Goal: Task Accomplishment & Management: Manage account settings

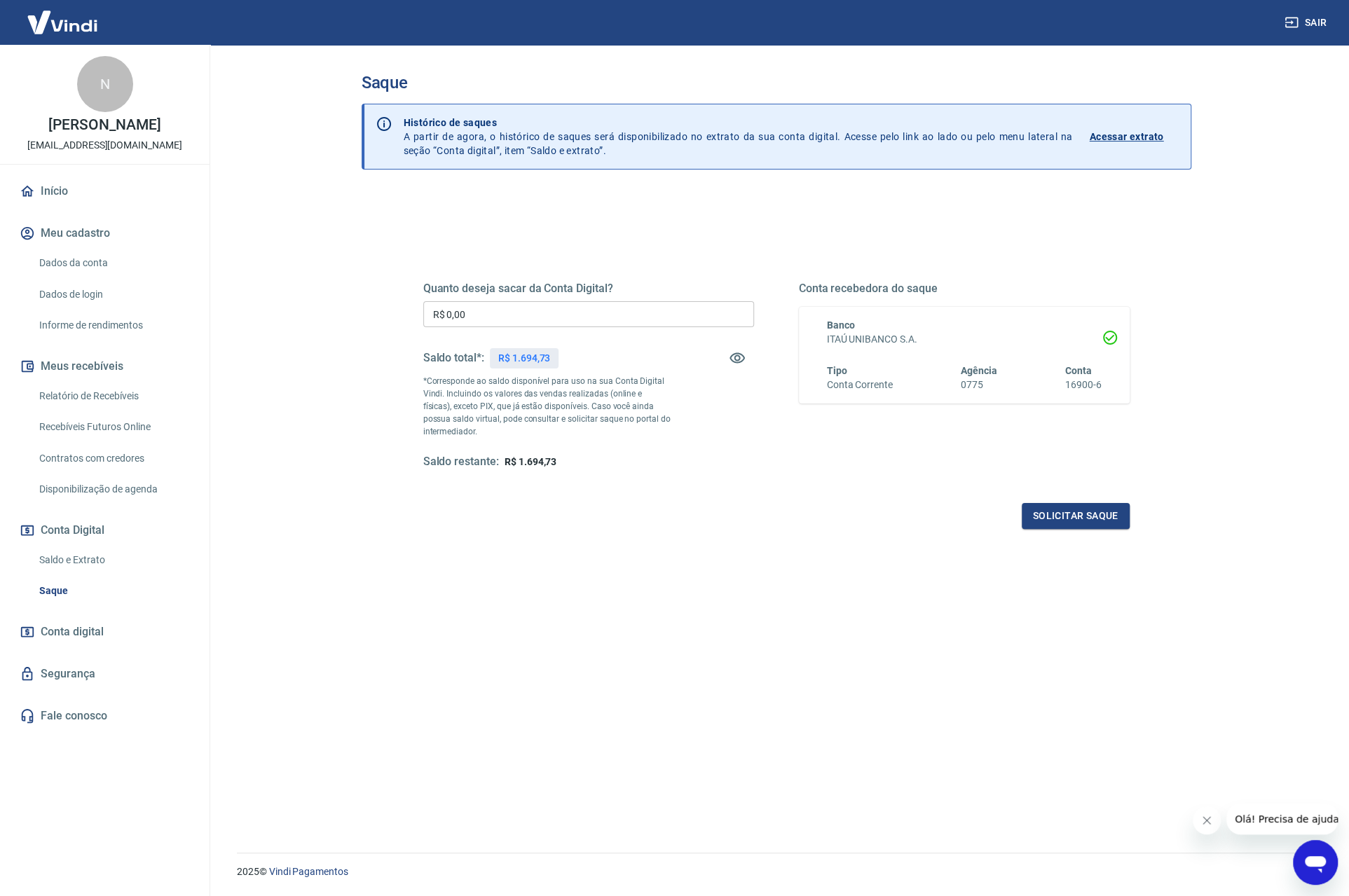
click at [537, 312] on input "R$ 0,00" at bounding box center [588, 315] width 330 height 26
type input "R$ 1.694,73"
click at [1066, 519] on button "Solicitar saque" at bounding box center [1076, 516] width 108 height 26
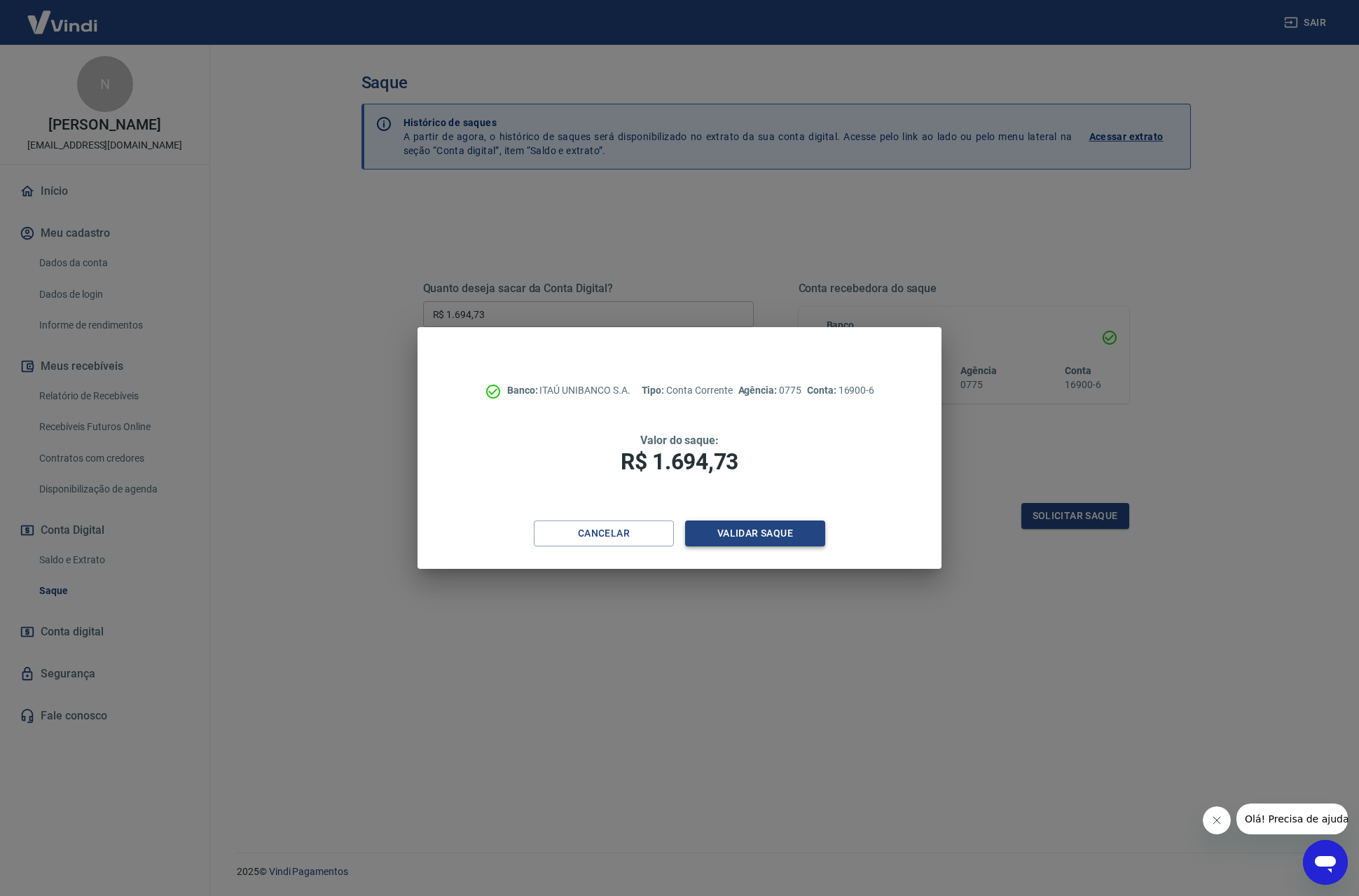
click at [779, 536] on button "Validar saque" at bounding box center [755, 533] width 140 height 26
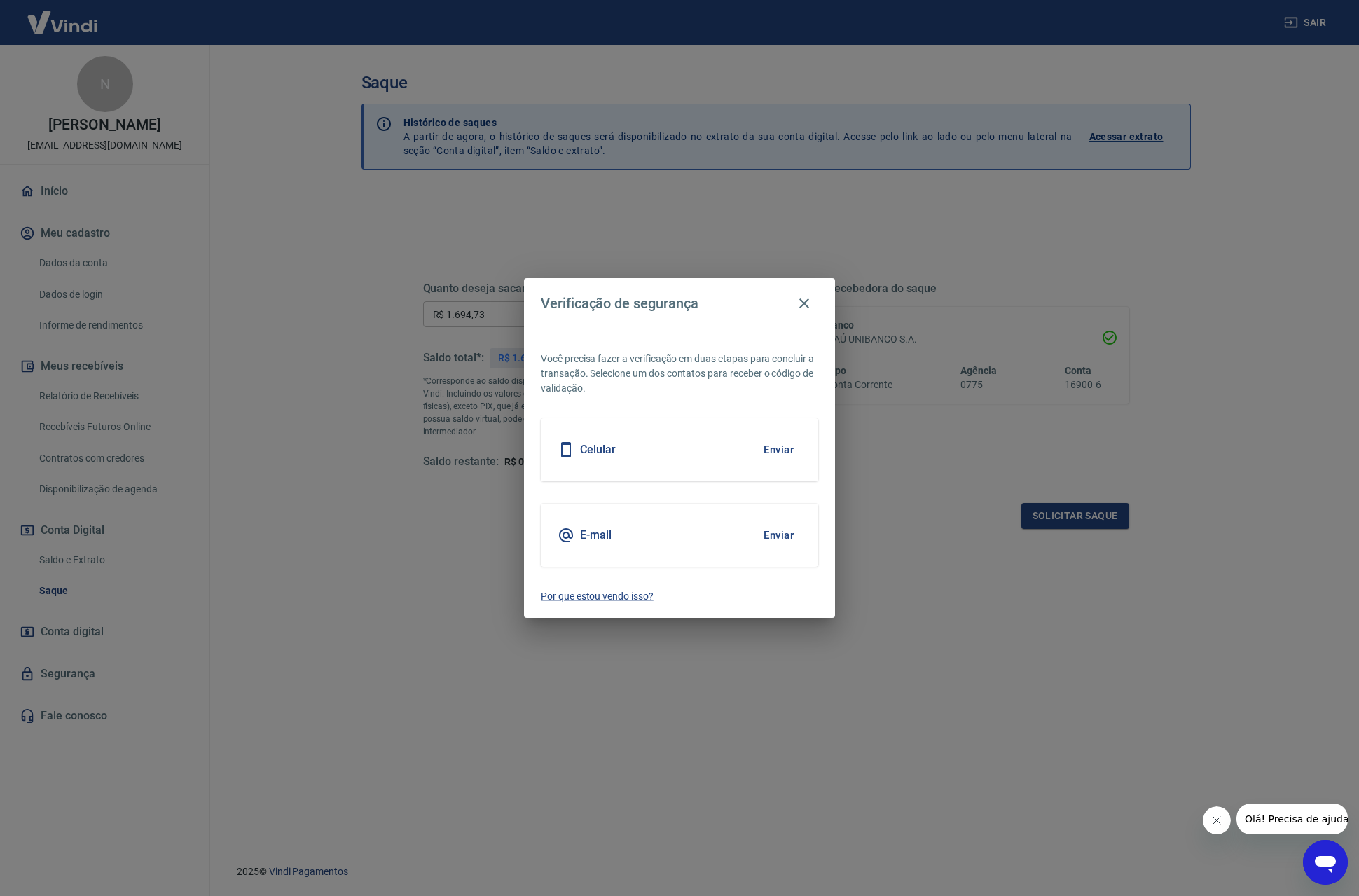
click at [780, 451] on button "Enviar" at bounding box center [778, 450] width 45 height 30
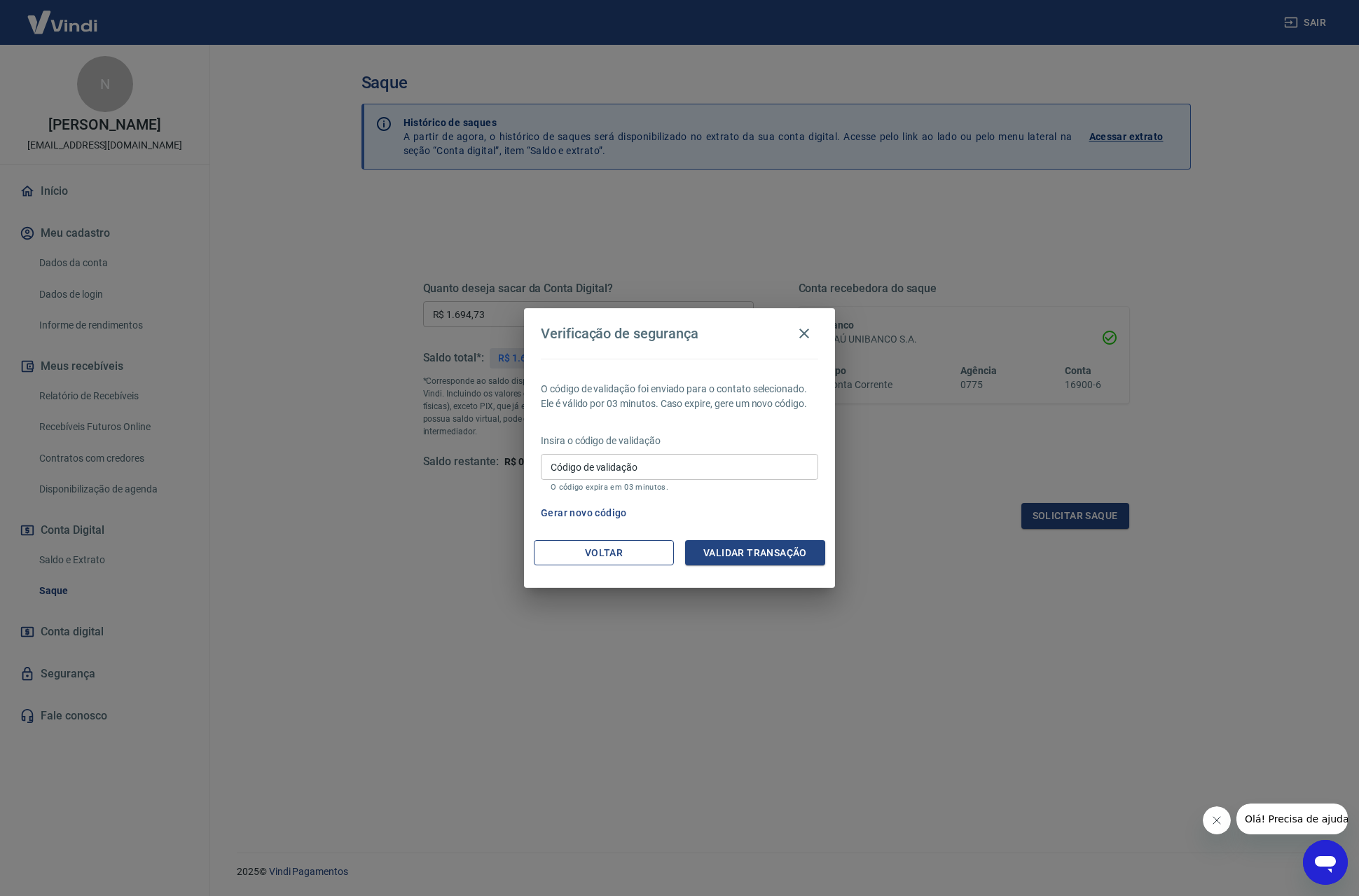
click at [602, 558] on button "Voltar" at bounding box center [603, 553] width 140 height 26
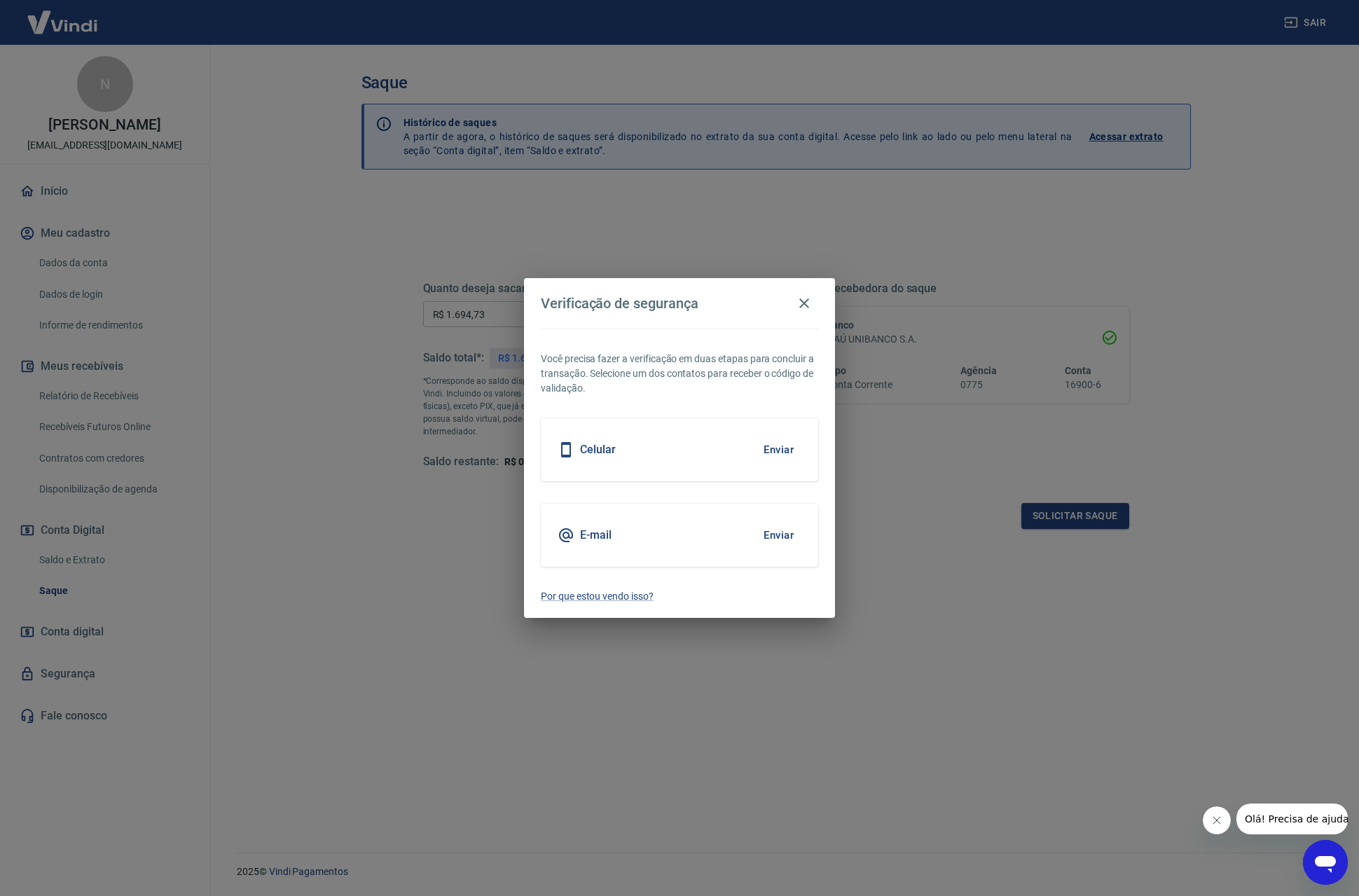
click at [806, 448] on div "Celular Enviar" at bounding box center [679, 450] width 277 height 63
click at [789, 445] on button "Enviar" at bounding box center [778, 450] width 45 height 30
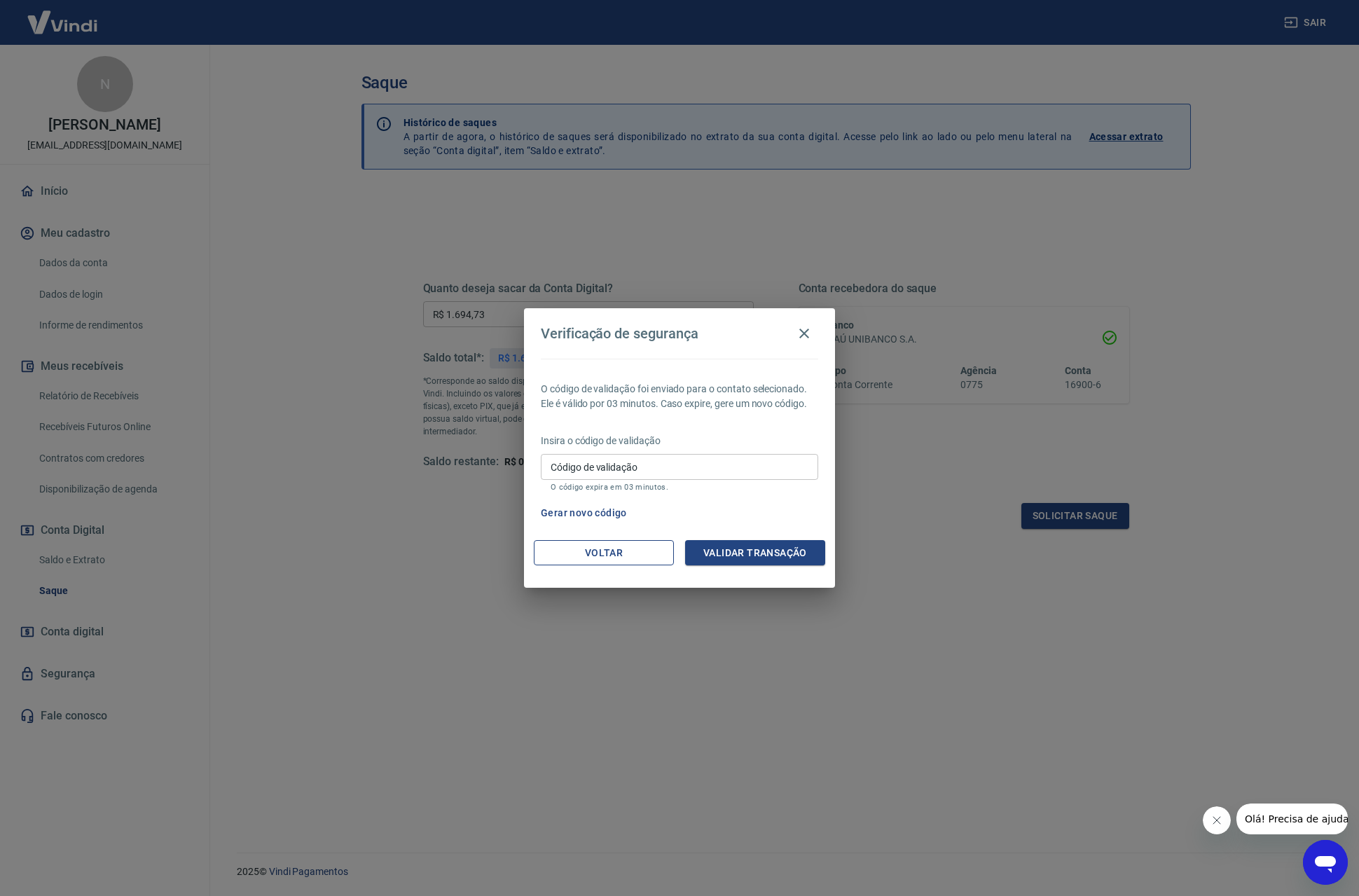
click at [605, 553] on button "Voltar" at bounding box center [603, 553] width 140 height 26
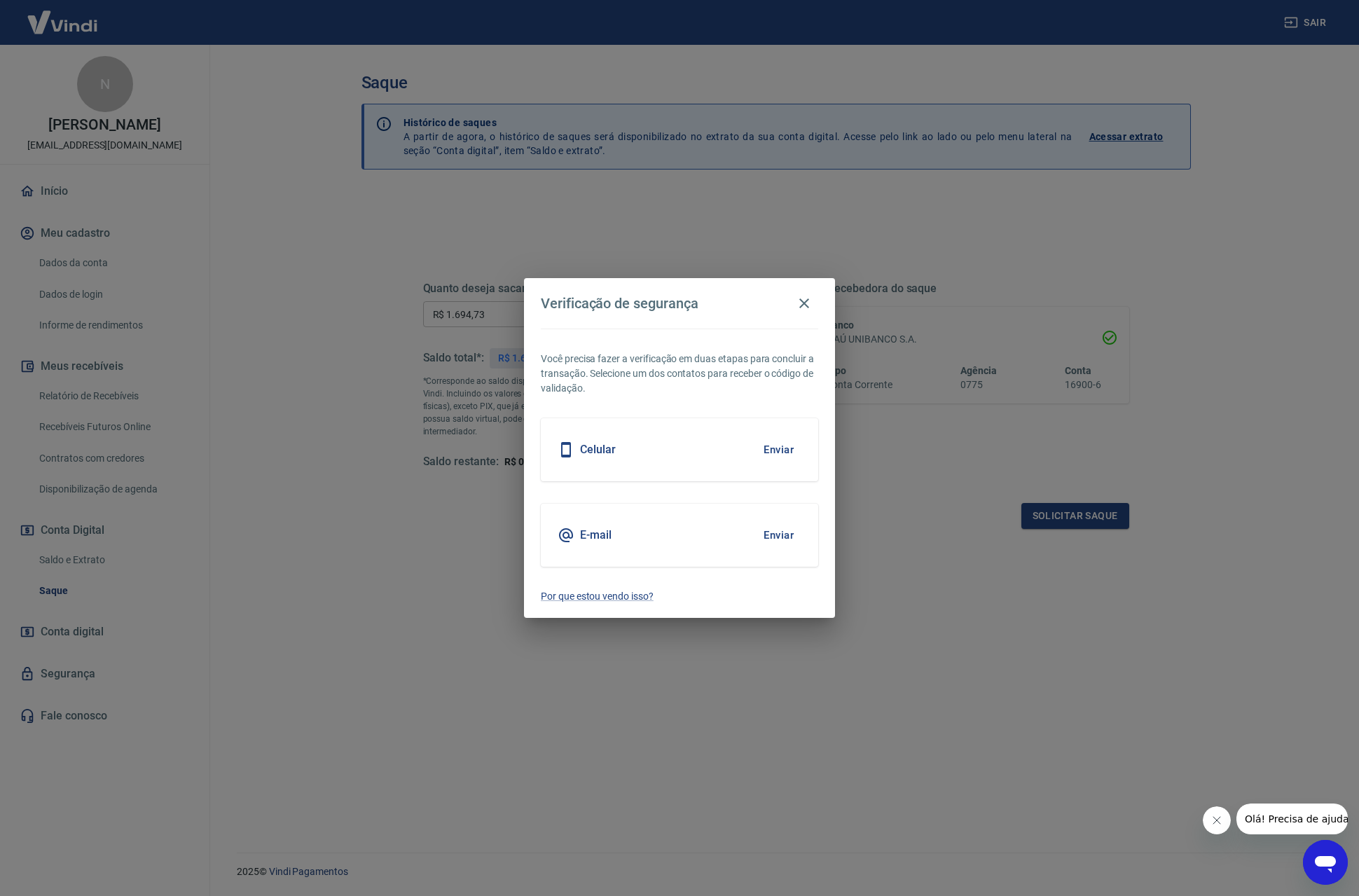
click at [770, 533] on button "Enviar" at bounding box center [778, 535] width 45 height 30
click at [777, 539] on button "Enviar" at bounding box center [778, 535] width 45 height 30
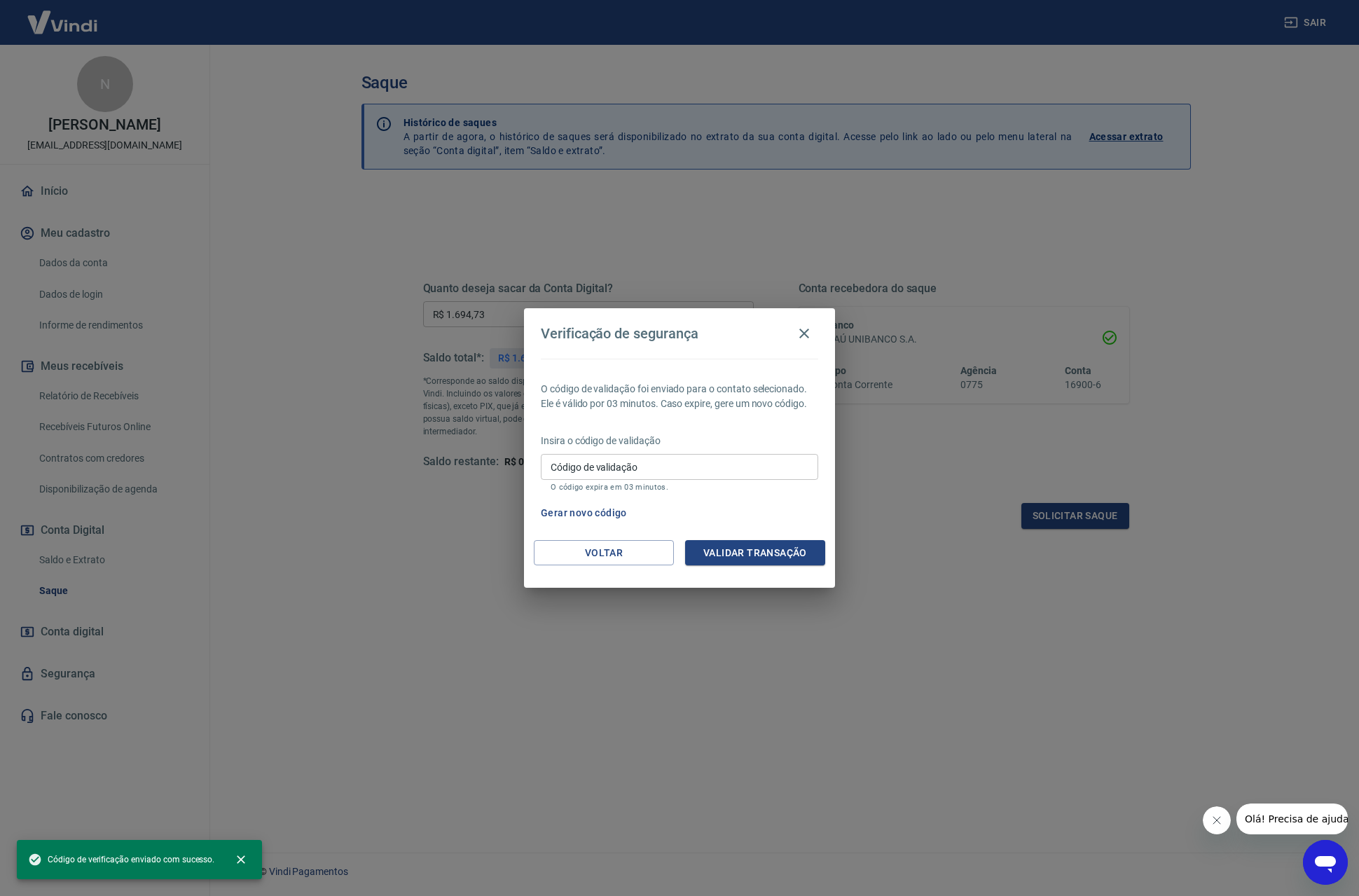
click at [590, 476] on input "Código de validação" at bounding box center [679, 467] width 277 height 26
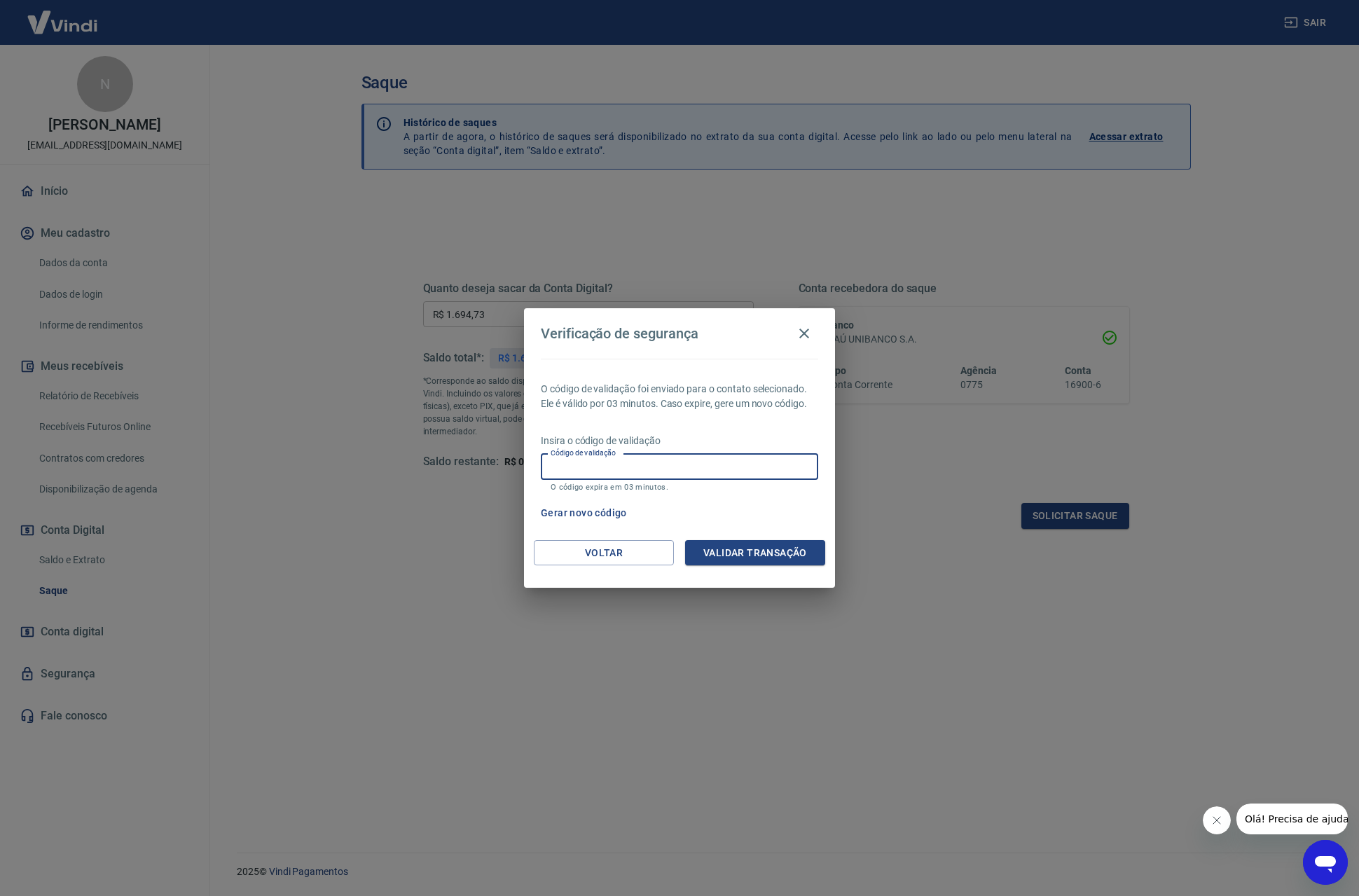
paste input "296921"
type input "296921"
click at [784, 558] on button "Validar transação" at bounding box center [755, 553] width 140 height 26
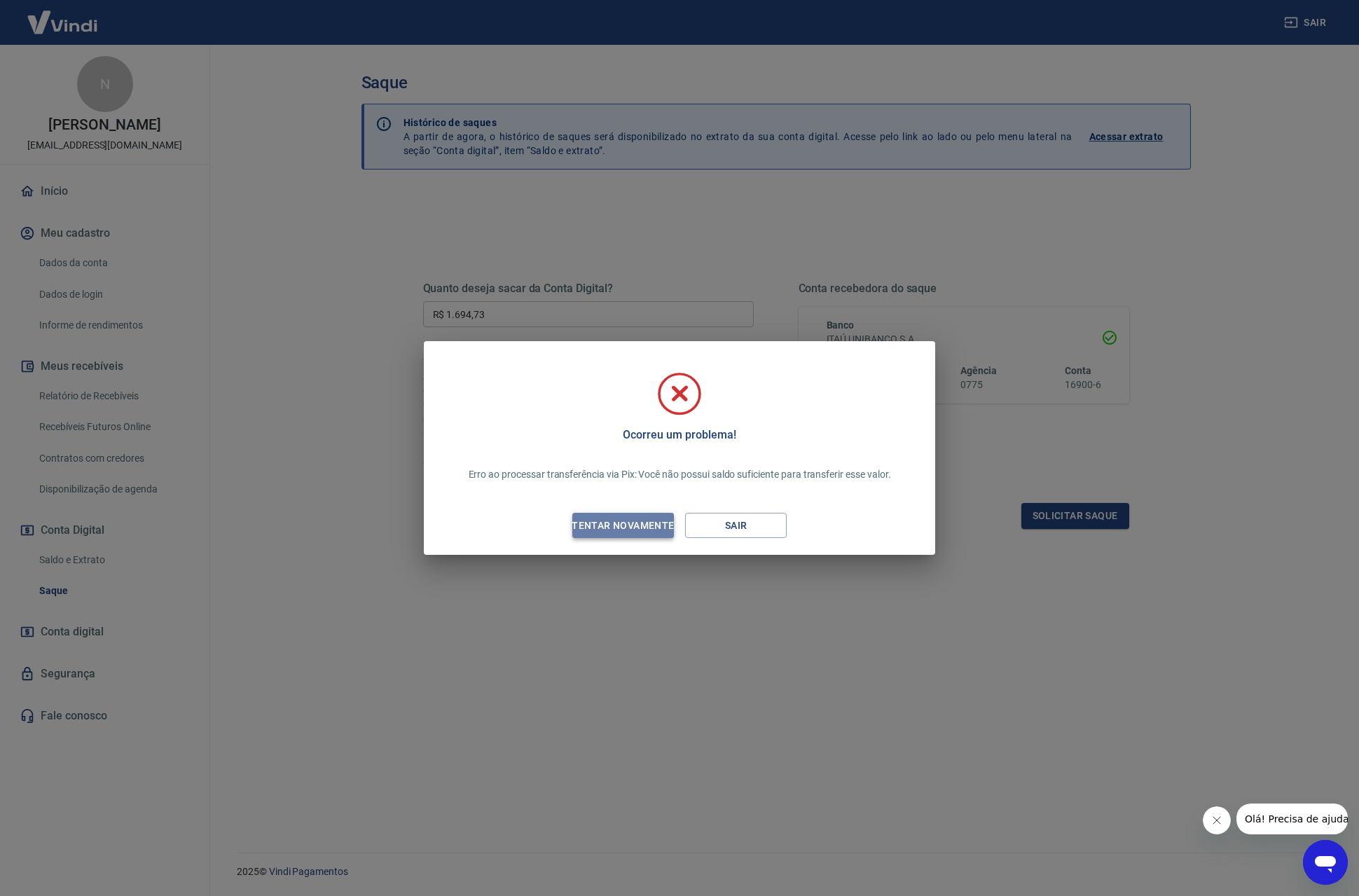
click at [642, 527] on div "Tentar novamente" at bounding box center [623, 526] width 136 height 17
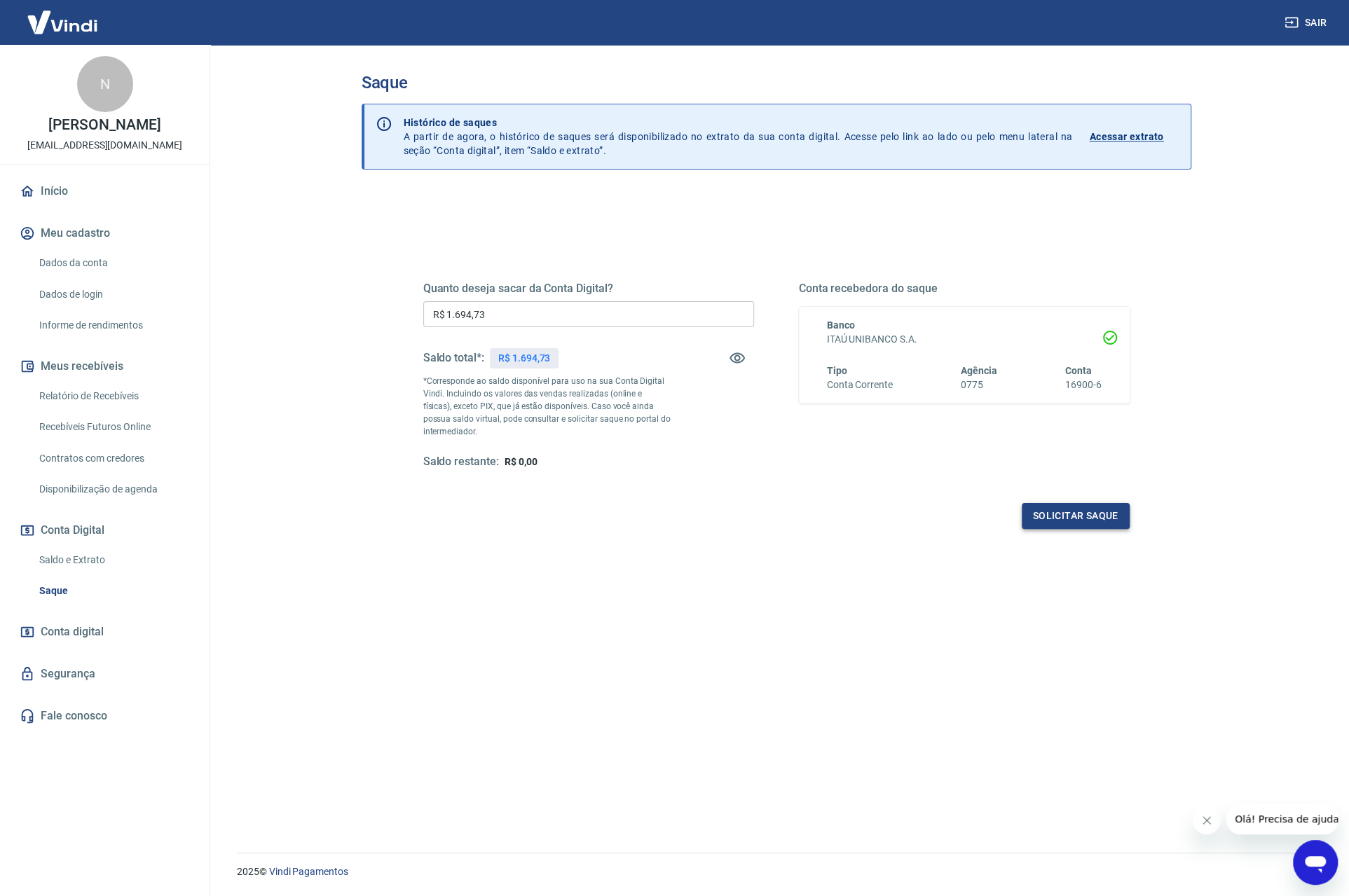
click at [1043, 514] on button "Solicitar saque" at bounding box center [1076, 516] width 108 height 26
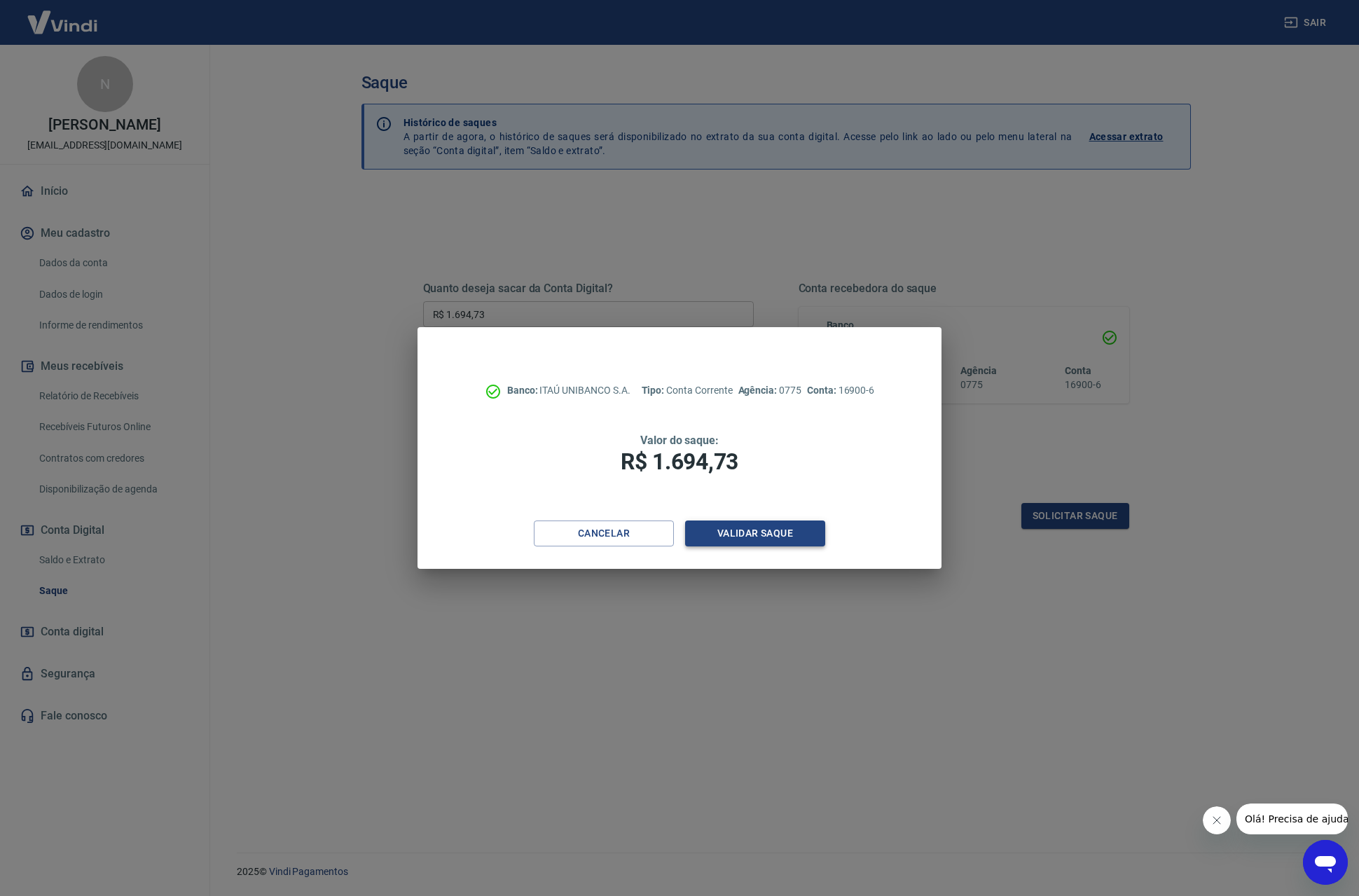
click at [784, 536] on button "Validar saque" at bounding box center [755, 533] width 140 height 26
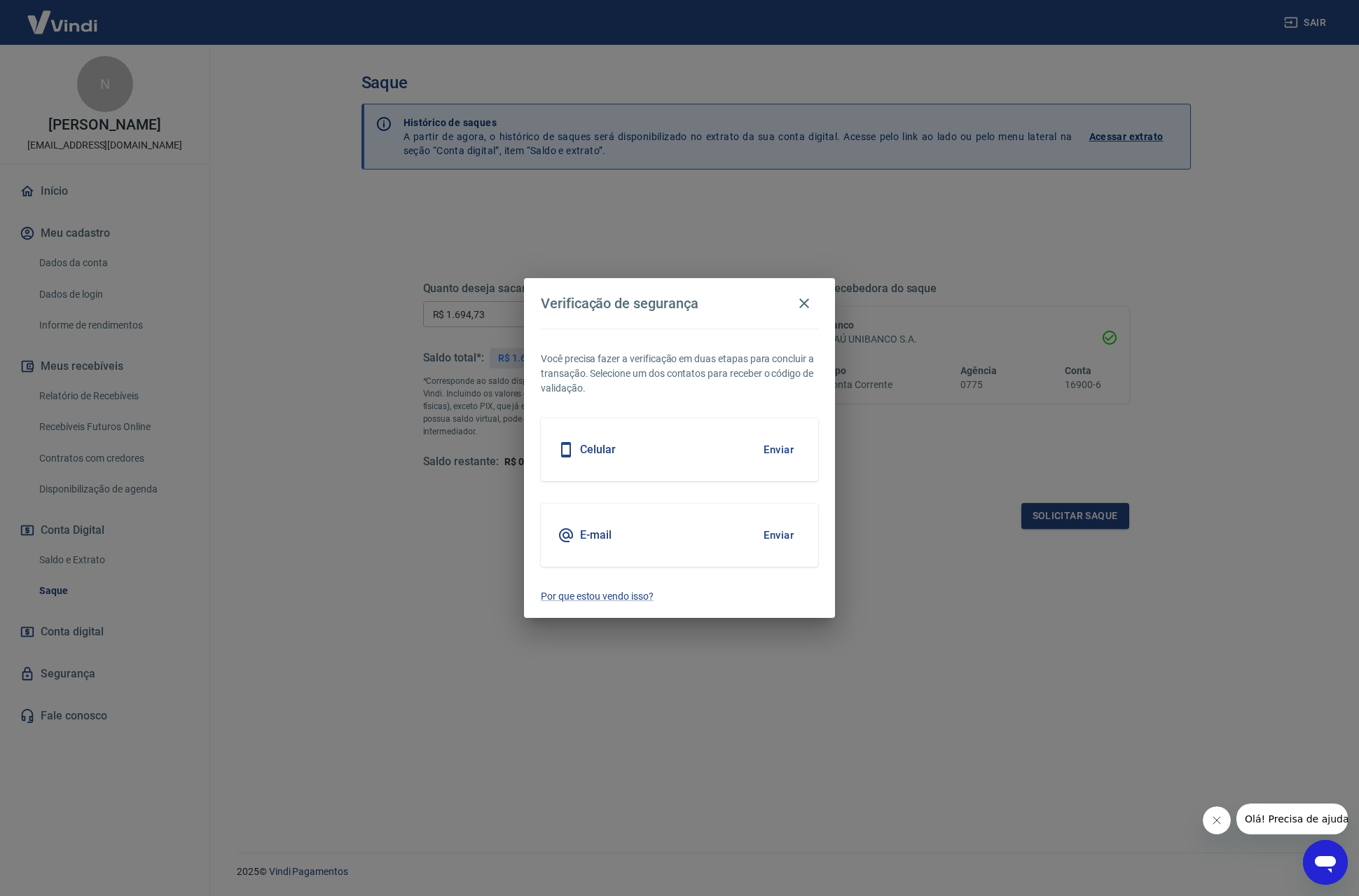
click at [790, 536] on button "Enviar" at bounding box center [778, 535] width 45 height 30
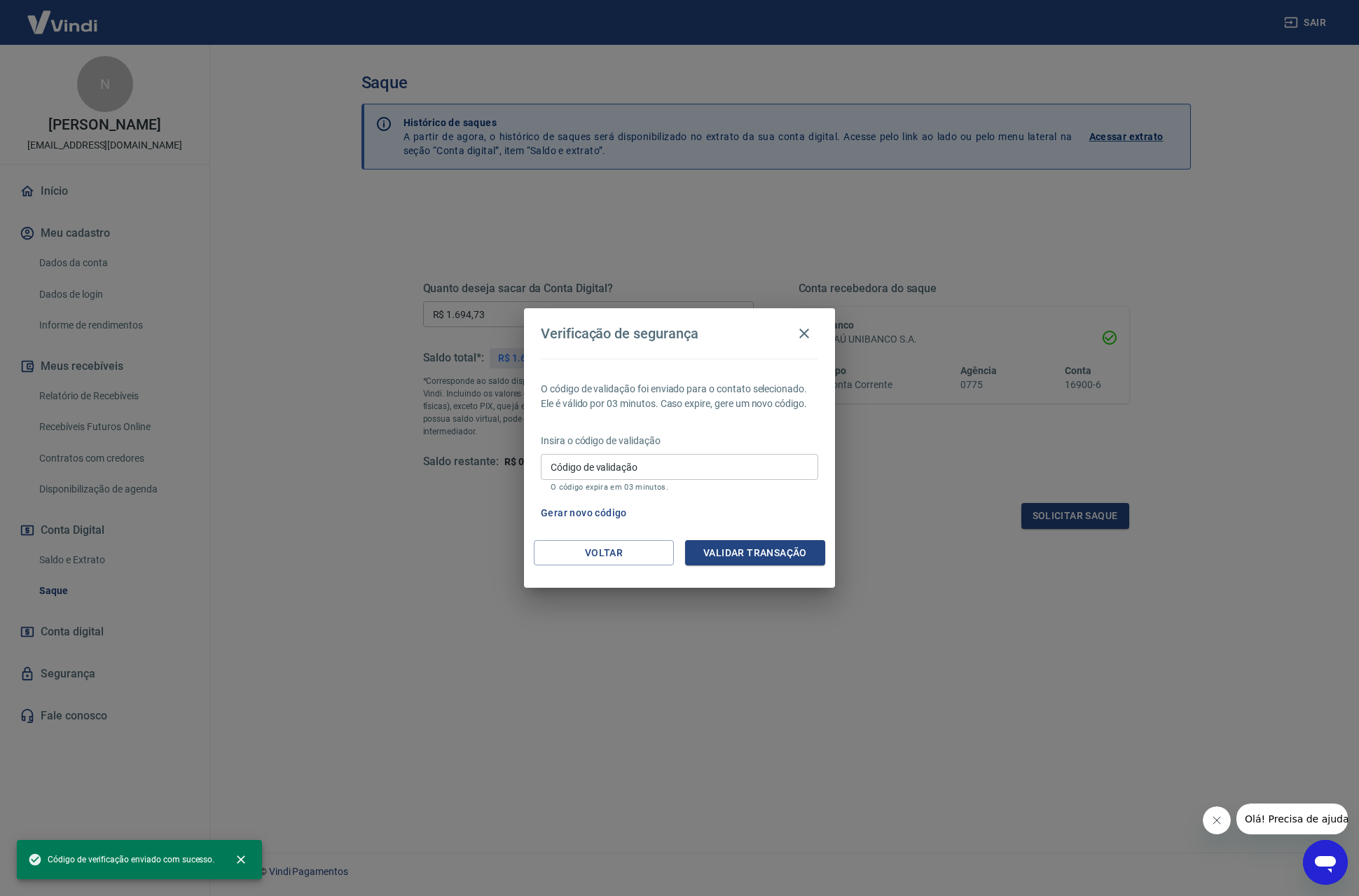
click at [592, 467] on input "Código de validação" at bounding box center [679, 467] width 277 height 26
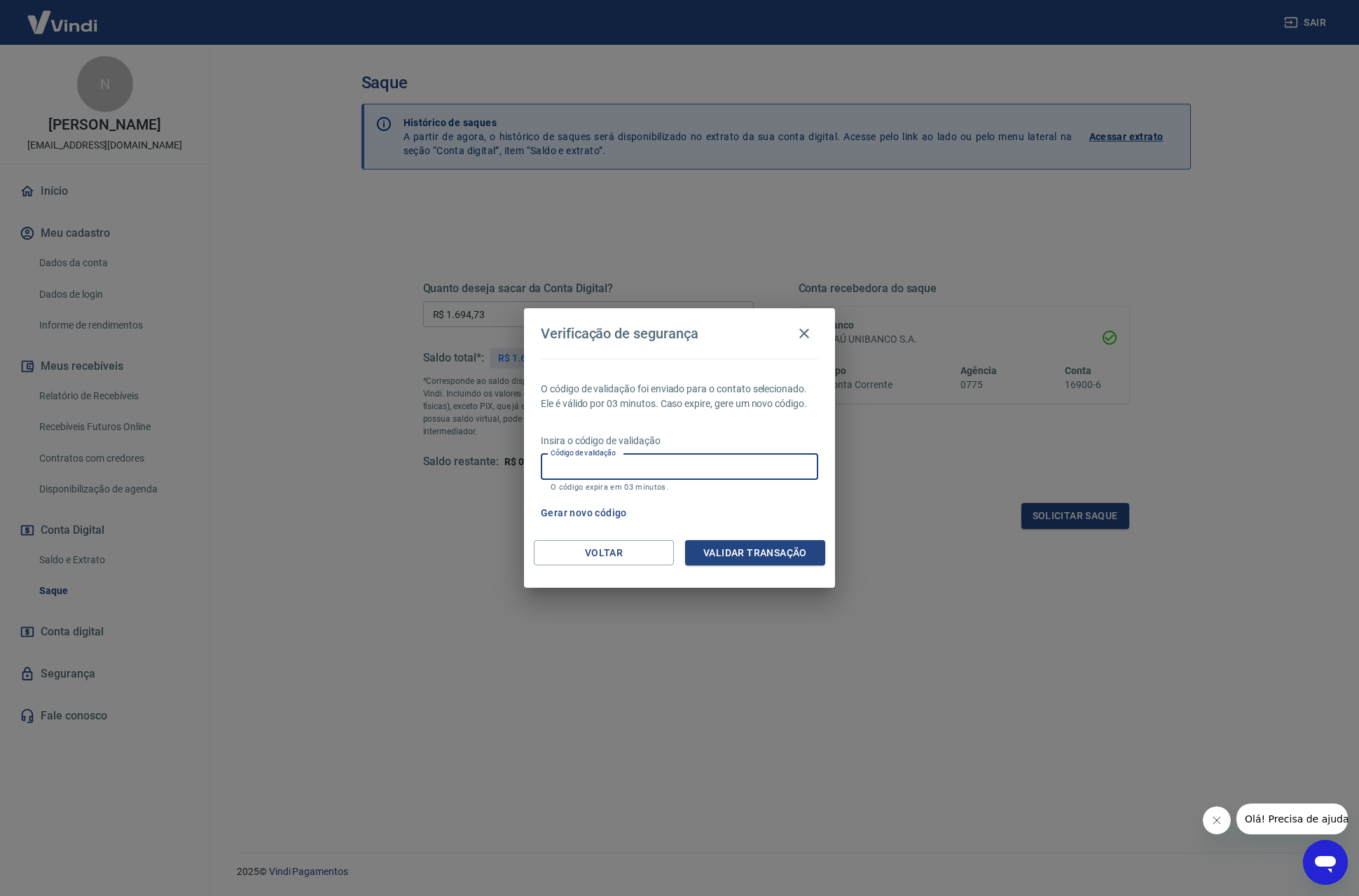
paste input "383034"
type input "383034"
click at [754, 554] on button "Validar transação" at bounding box center [755, 553] width 140 height 26
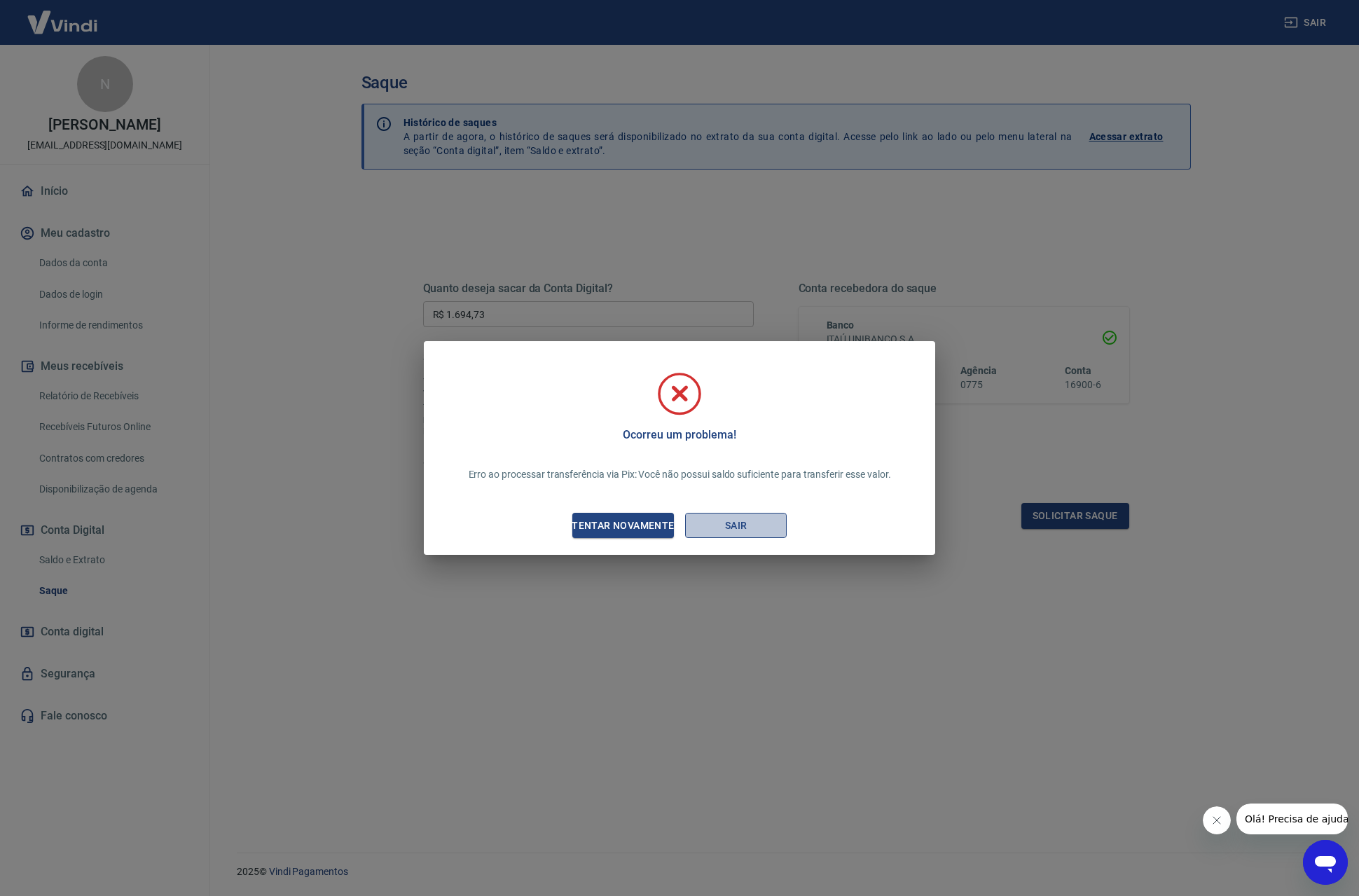
click at [720, 531] on button "Sair" at bounding box center [736, 526] width 102 height 26
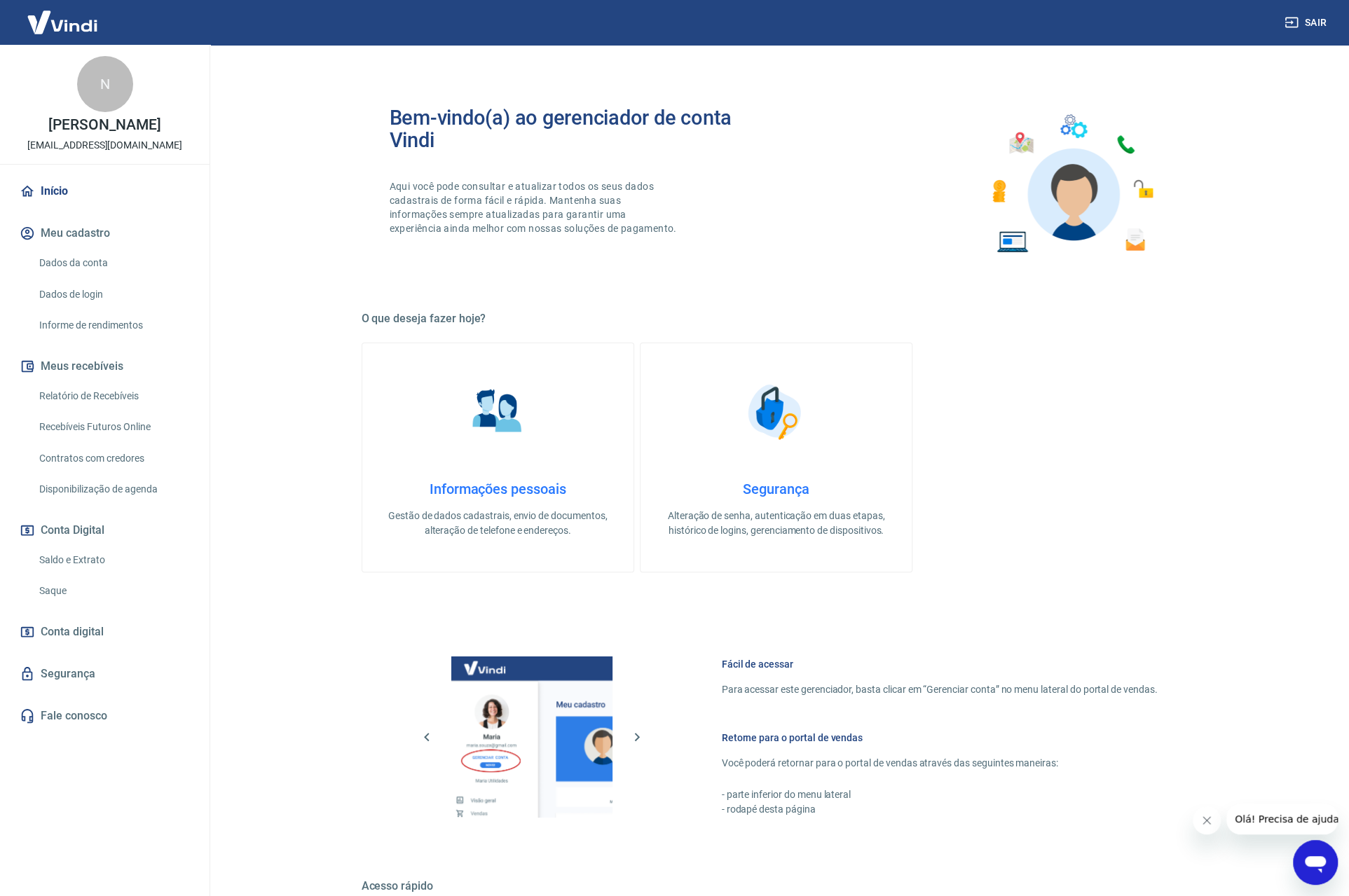
click at [84, 594] on link "Saque" at bounding box center [113, 590] width 159 height 29
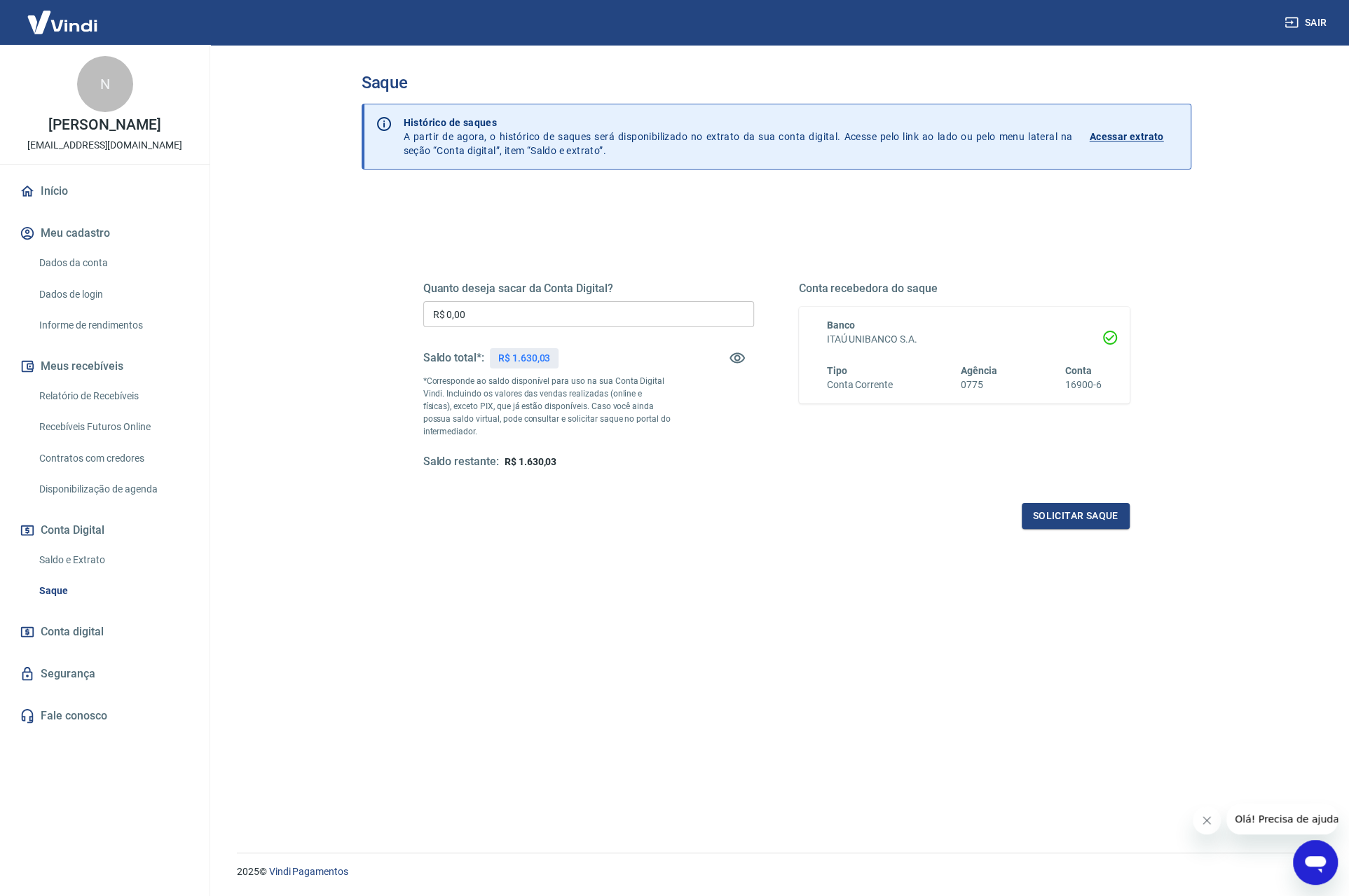
click at [530, 315] on input "R$ 0,00" at bounding box center [588, 315] width 330 height 26
type input "R$ 1.630,03"
click at [1073, 523] on button "Solicitar saque" at bounding box center [1076, 516] width 108 height 26
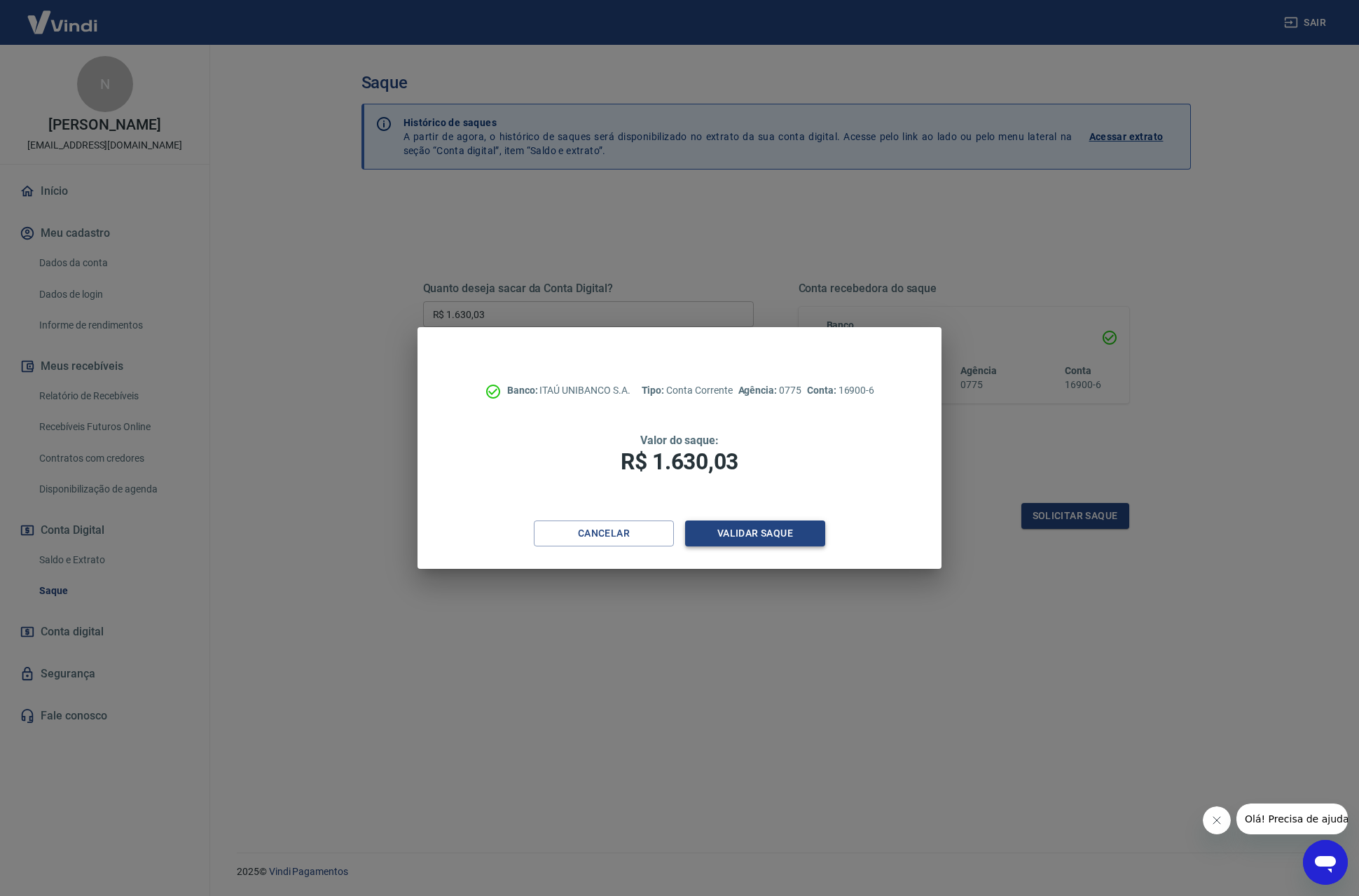
click at [710, 531] on button "Validar saque" at bounding box center [755, 533] width 140 height 26
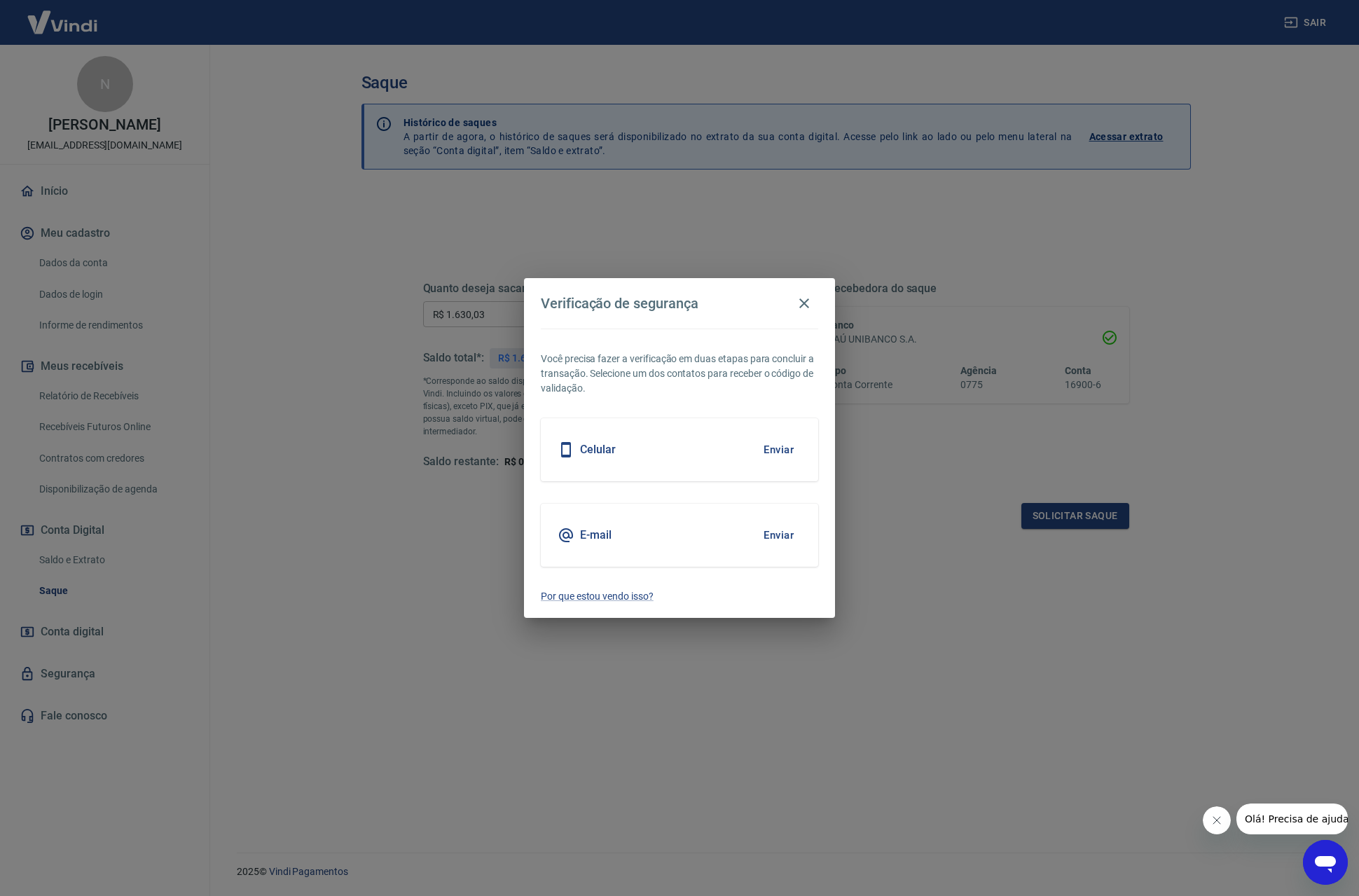
click at [781, 541] on button "Enviar" at bounding box center [778, 535] width 45 height 30
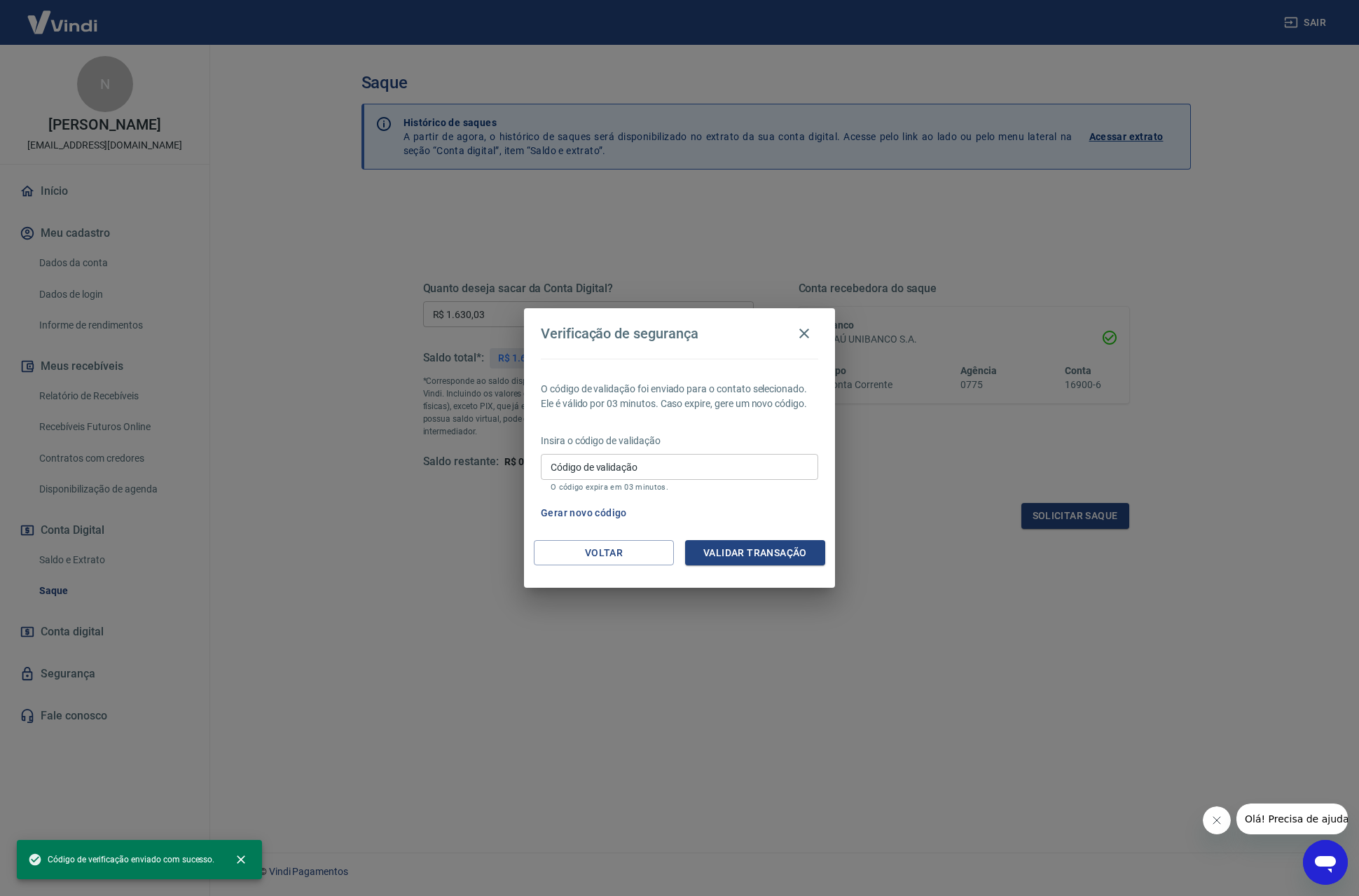
click at [616, 469] on input "Código de validação" at bounding box center [679, 467] width 277 height 26
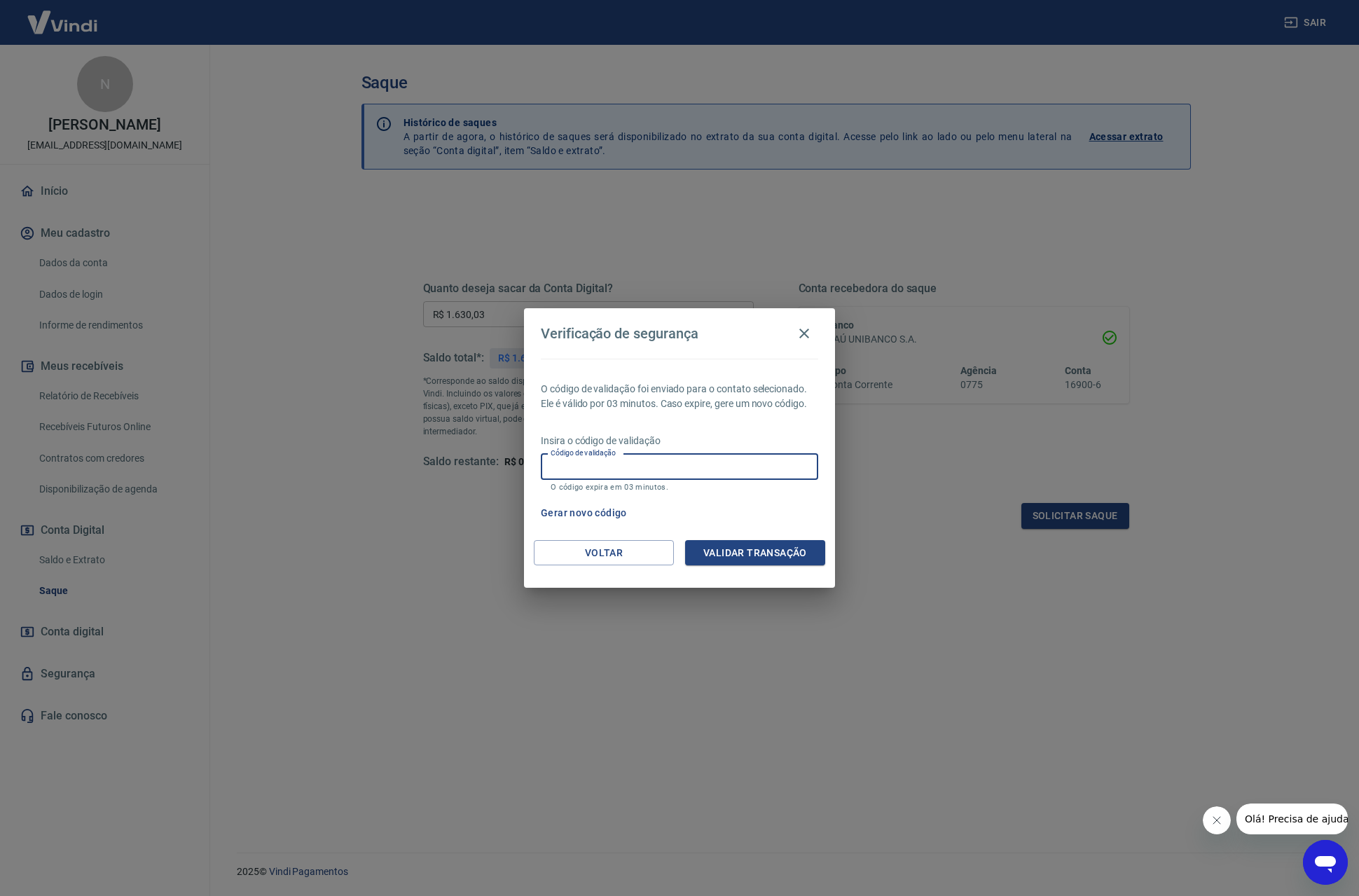
paste input "223447"
type input "223447"
click at [762, 553] on button "Validar transação" at bounding box center [755, 553] width 140 height 26
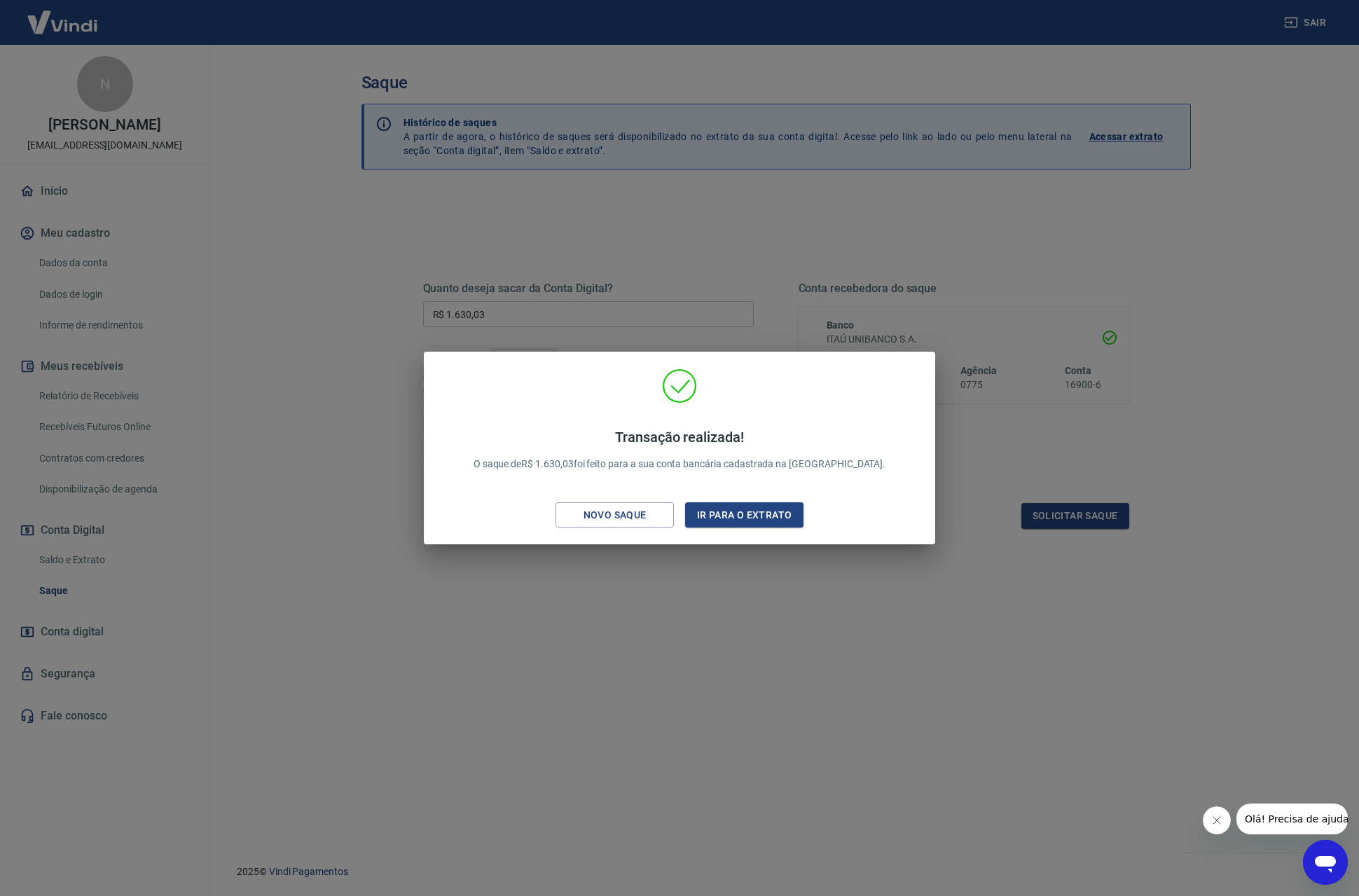
click at [1138, 410] on div "Transação realizada! O saque de R$ 1.630,03 foi feito para a sua conta bancária…" at bounding box center [679, 448] width 1359 height 896
